Goal: Task Accomplishment & Management: Use online tool/utility

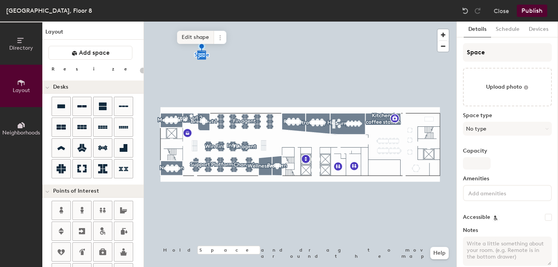
click at [203, 22] on div at bounding box center [300, 22] width 313 height 0
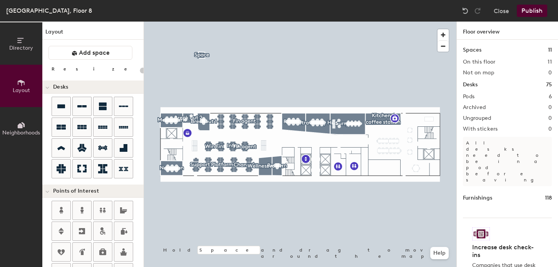
click at [199, 22] on div at bounding box center [300, 22] width 313 height 0
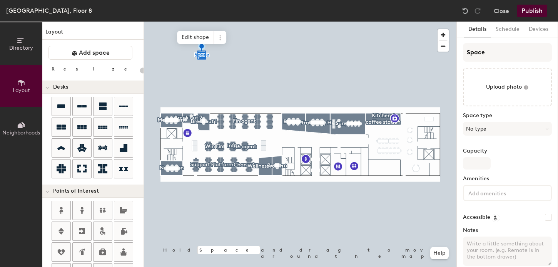
click at [228, 22] on div at bounding box center [300, 22] width 313 height 0
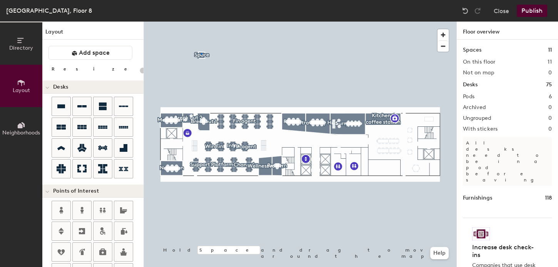
click at [201, 22] on div at bounding box center [300, 22] width 313 height 0
click at [199, 22] on div at bounding box center [300, 22] width 313 height 0
click at [201, 22] on div at bounding box center [300, 22] width 313 height 0
click at [84, 52] on span "Add space" at bounding box center [94, 53] width 31 height 8
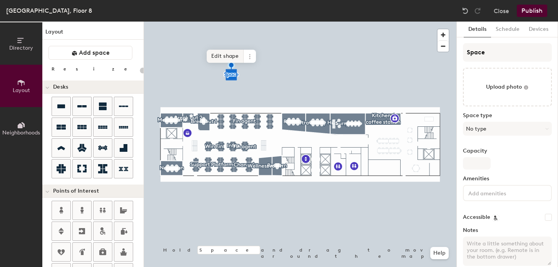
click at [229, 57] on span "Edit shape" at bounding box center [225, 56] width 37 height 13
click at [235, 60] on span "Remove" at bounding box center [241, 60] width 31 height 13
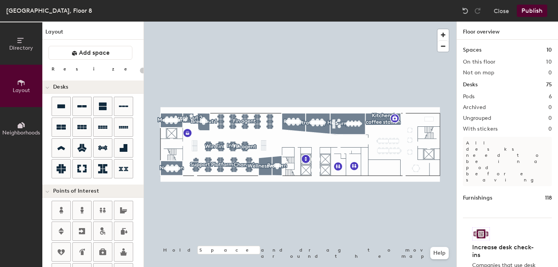
click at [483, 227] on img at bounding box center [482, 233] width 18 height 13
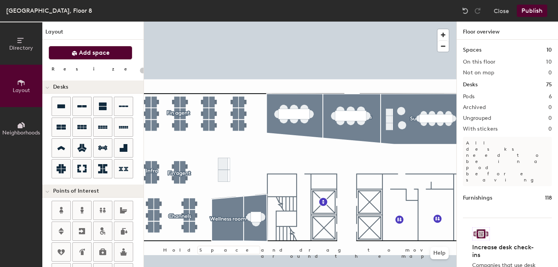
click at [75, 52] on icon at bounding box center [74, 53] width 5 height 5
click at [86, 55] on span "Add space" at bounding box center [94, 53] width 31 height 8
type input "20"
